Goal: Ask a question

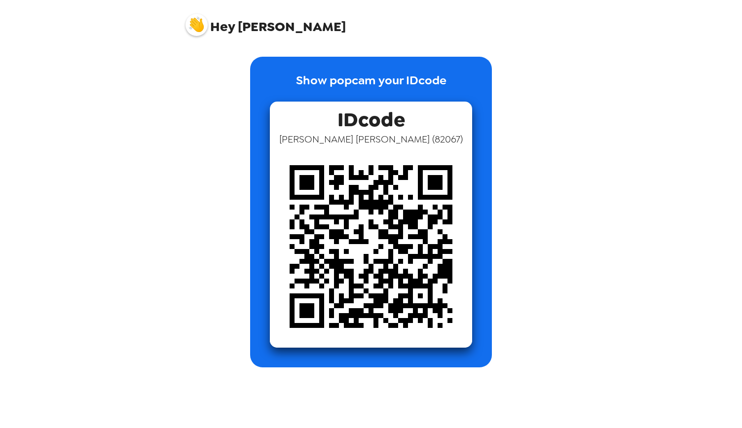
click at [330, 83] on p "Show popcam your IDcode" at bounding box center [371, 87] width 150 height 30
click at [365, 112] on span "IDcode" at bounding box center [371, 117] width 68 height 31
click at [361, 206] on img at bounding box center [371, 246] width 202 height 202
click at [191, 23] on img at bounding box center [196, 25] width 22 height 22
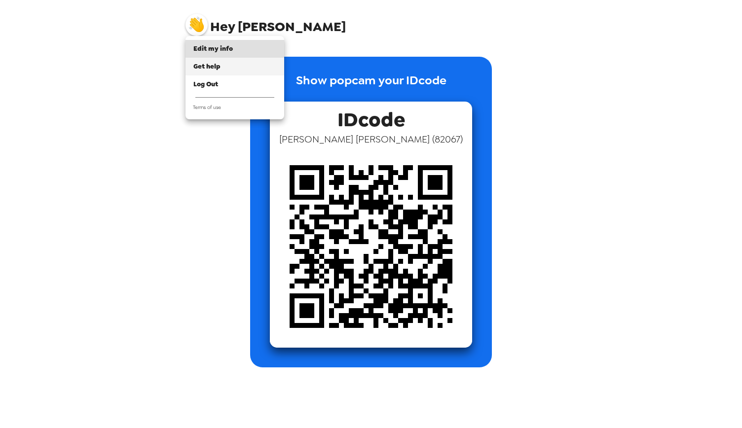
click at [219, 69] on span "Get help" at bounding box center [206, 66] width 27 height 8
